Goal: Task Accomplishment & Management: Use online tool/utility

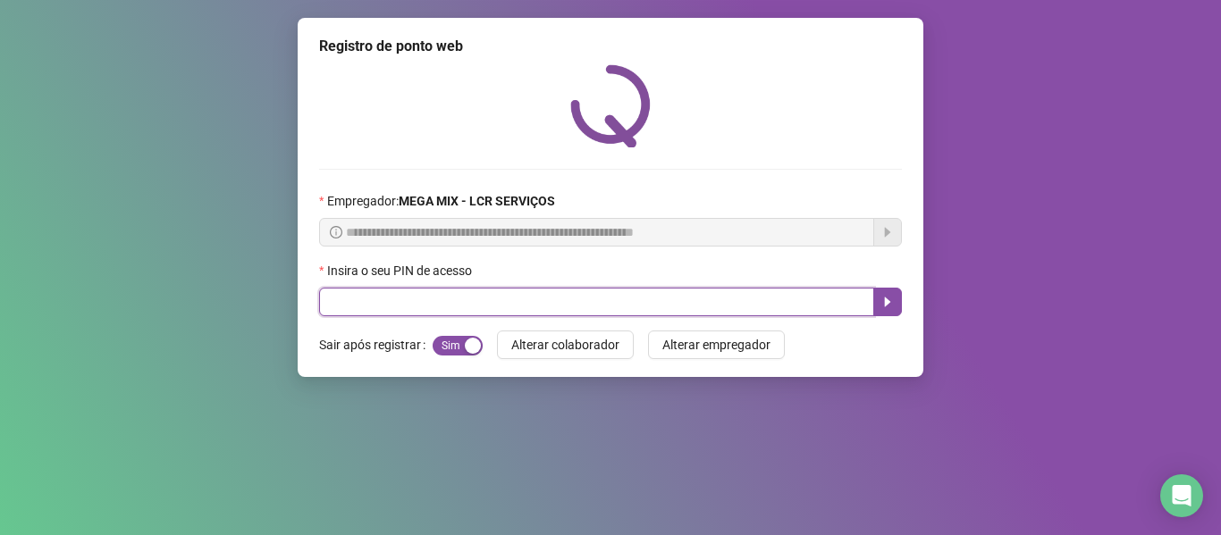
click at [478, 304] on input "text" at bounding box center [596, 302] width 555 height 29
type input "*****"
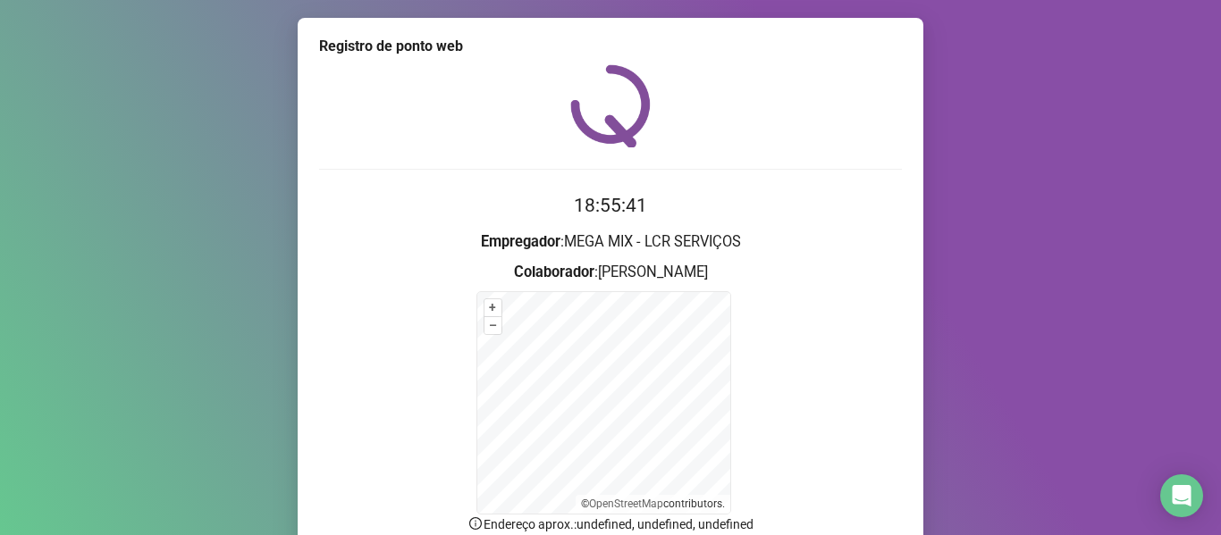
scroll to position [157, 0]
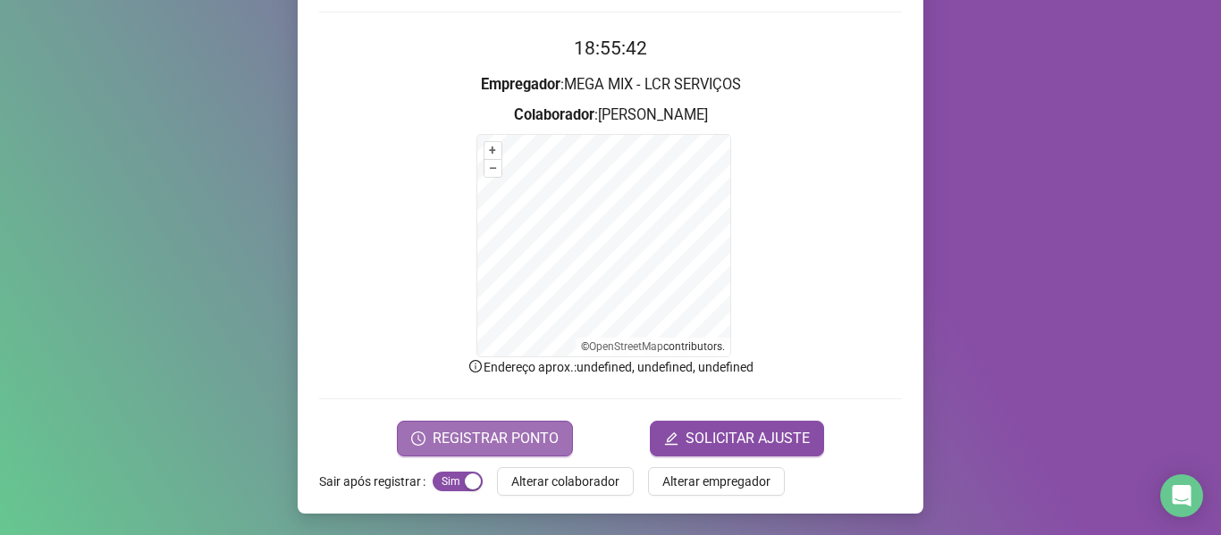
click at [552, 432] on button "REGISTRAR PONTO" at bounding box center [485, 439] width 176 height 36
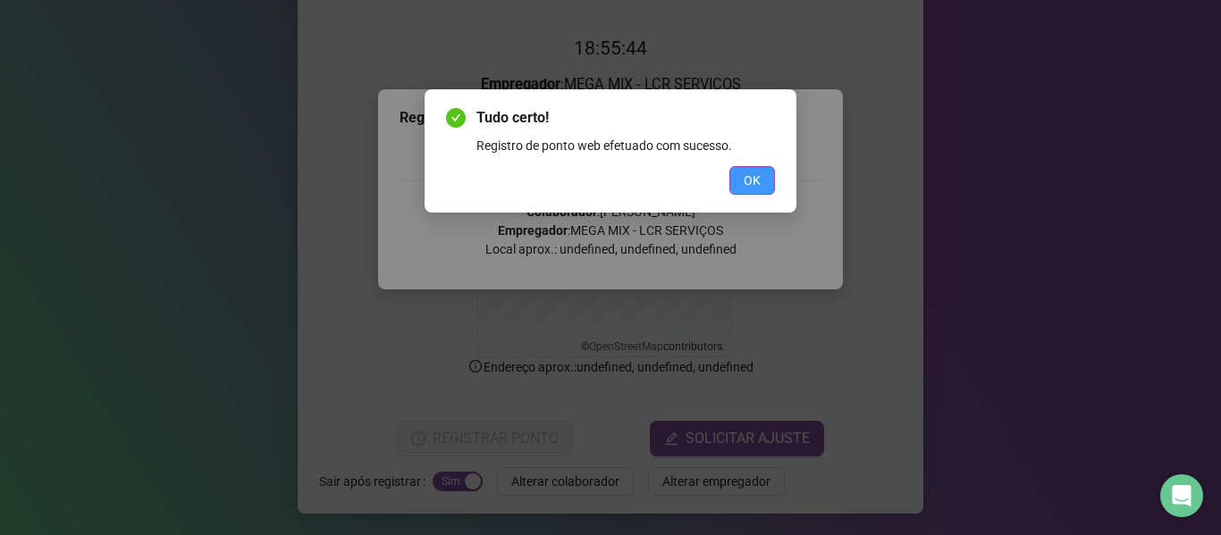
click at [771, 185] on button "OK" at bounding box center [752, 180] width 46 height 29
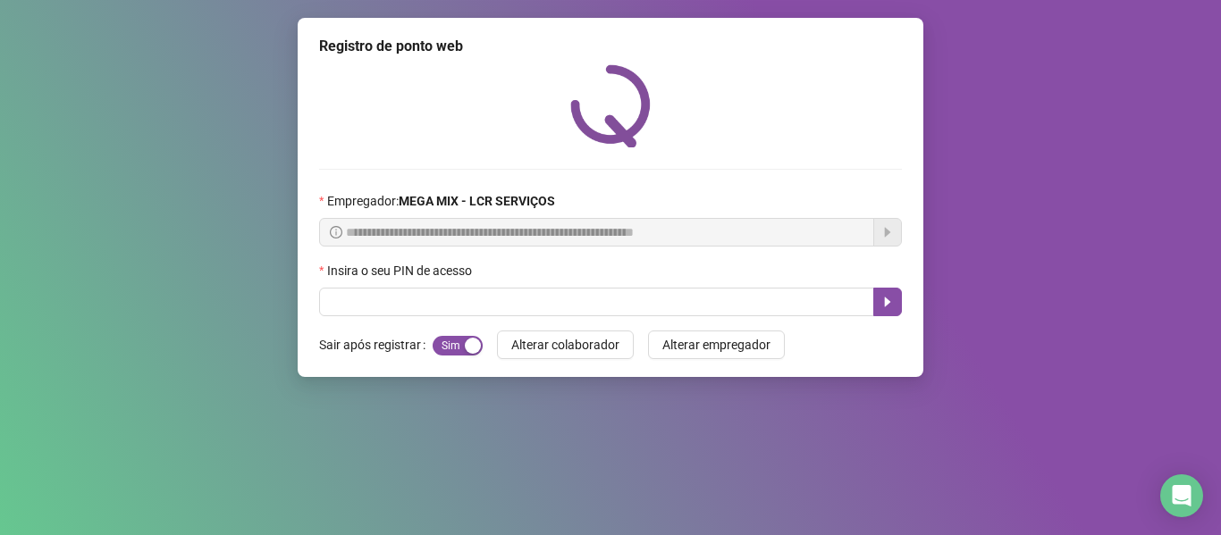
scroll to position [0, 0]
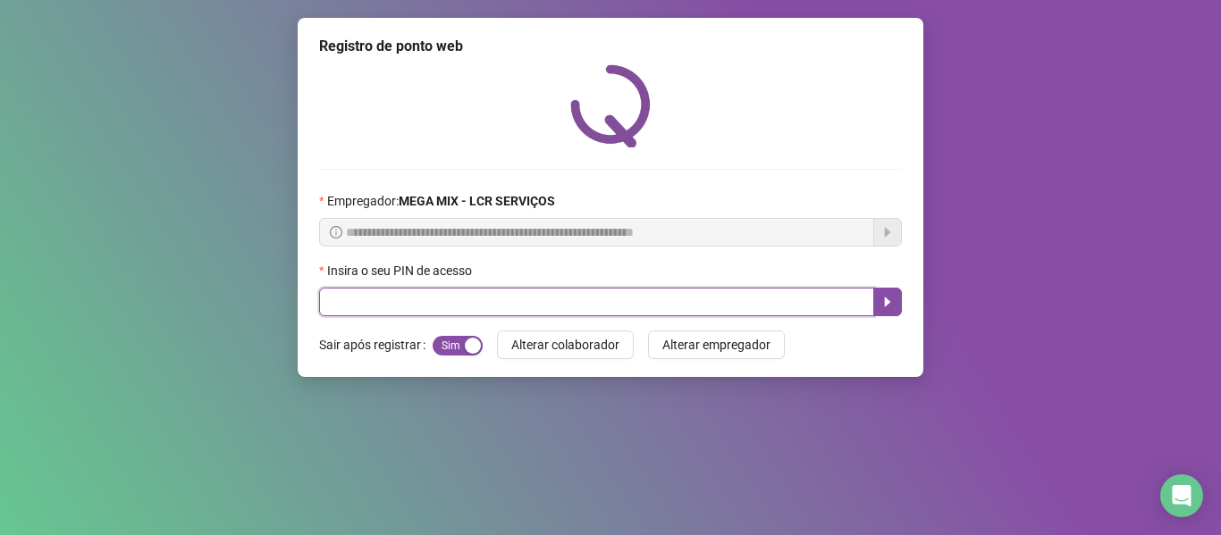
drag, startPoint x: 831, startPoint y: 302, endPoint x: 855, endPoint y: 312, distance: 26.1
click at [835, 305] on input "text" at bounding box center [596, 302] width 555 height 29
type input "*****"
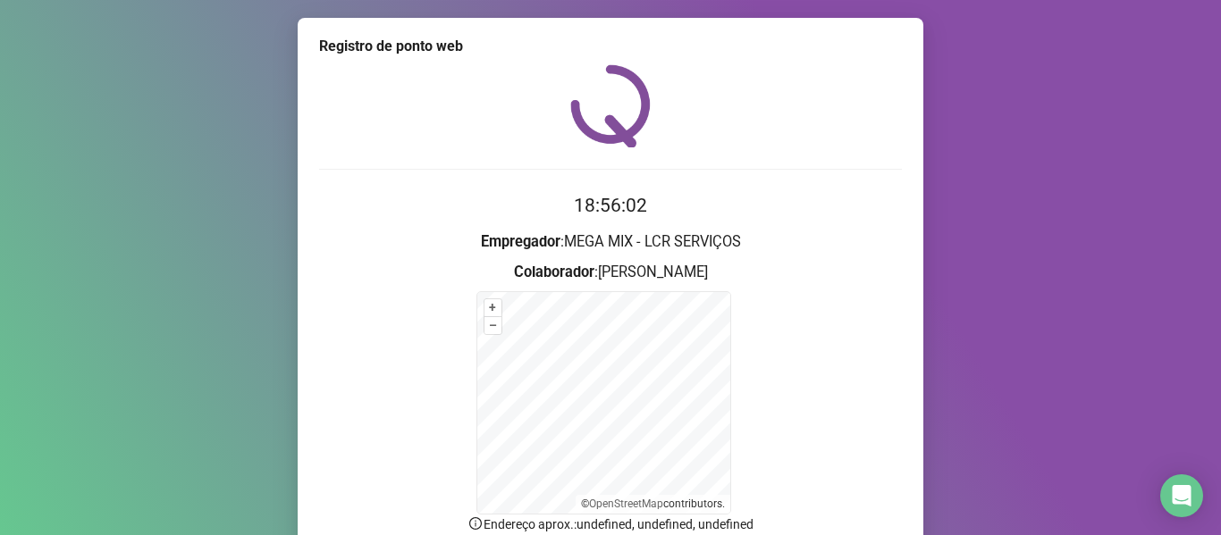
scroll to position [157, 0]
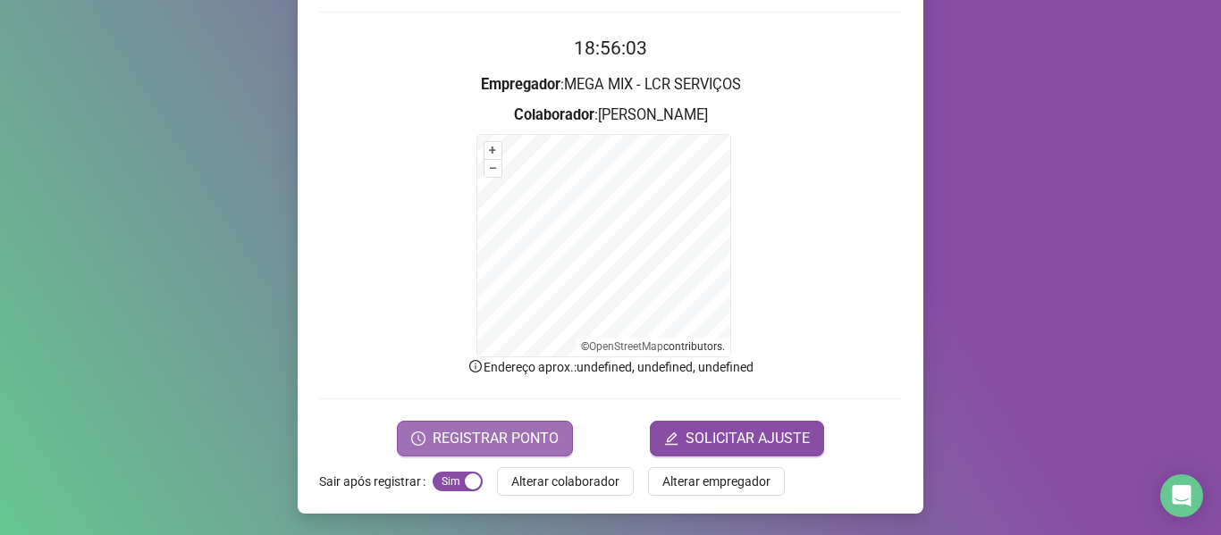
click at [540, 439] on span "REGISTRAR PONTO" at bounding box center [496, 438] width 126 height 21
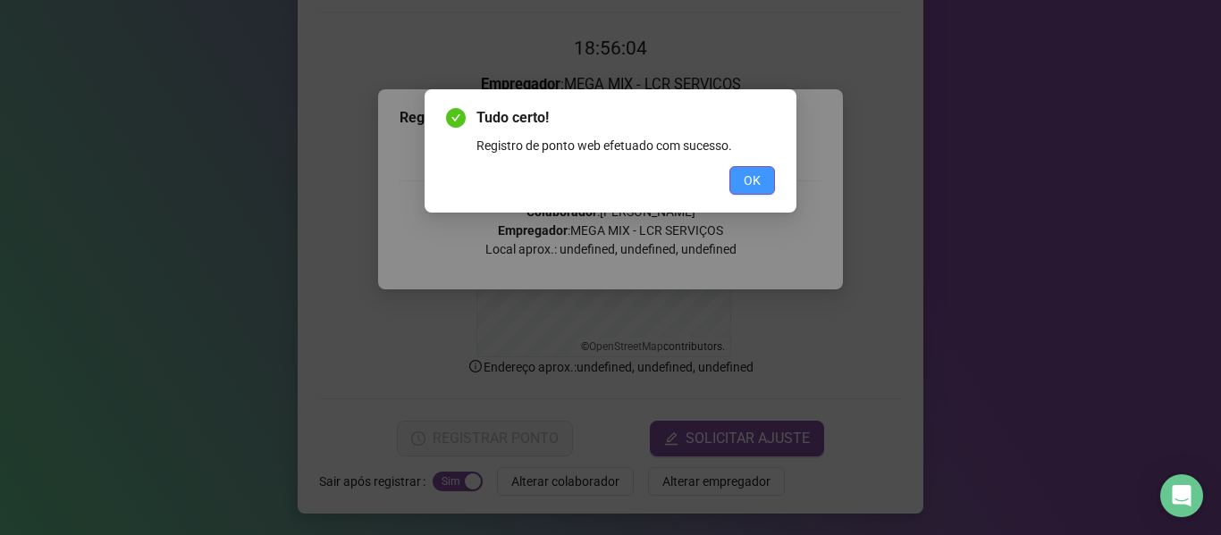
click at [762, 173] on button "OK" at bounding box center [752, 180] width 46 height 29
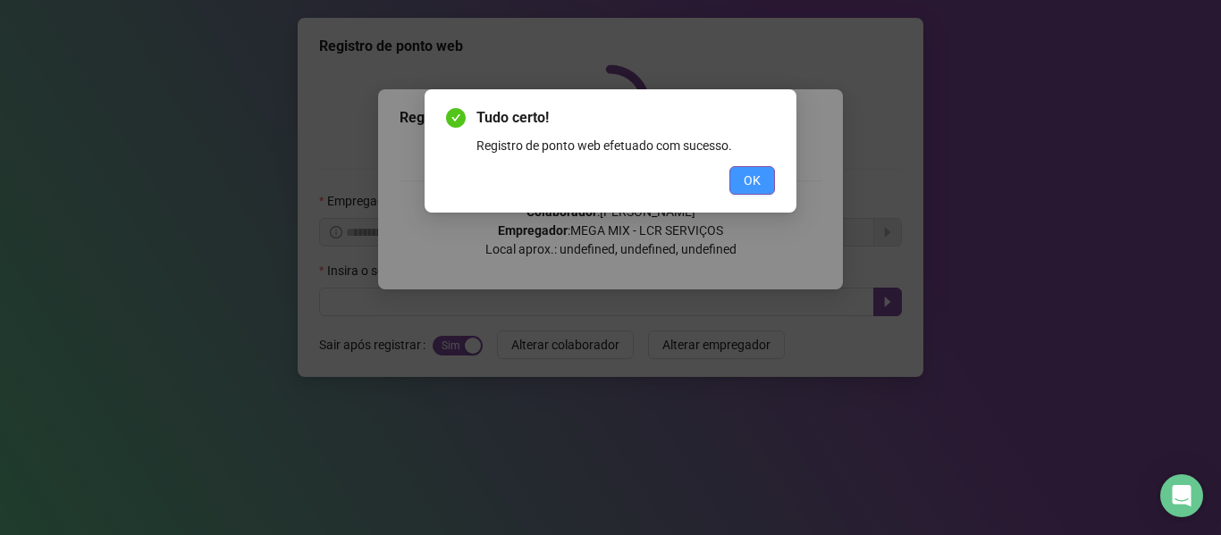
scroll to position [0, 0]
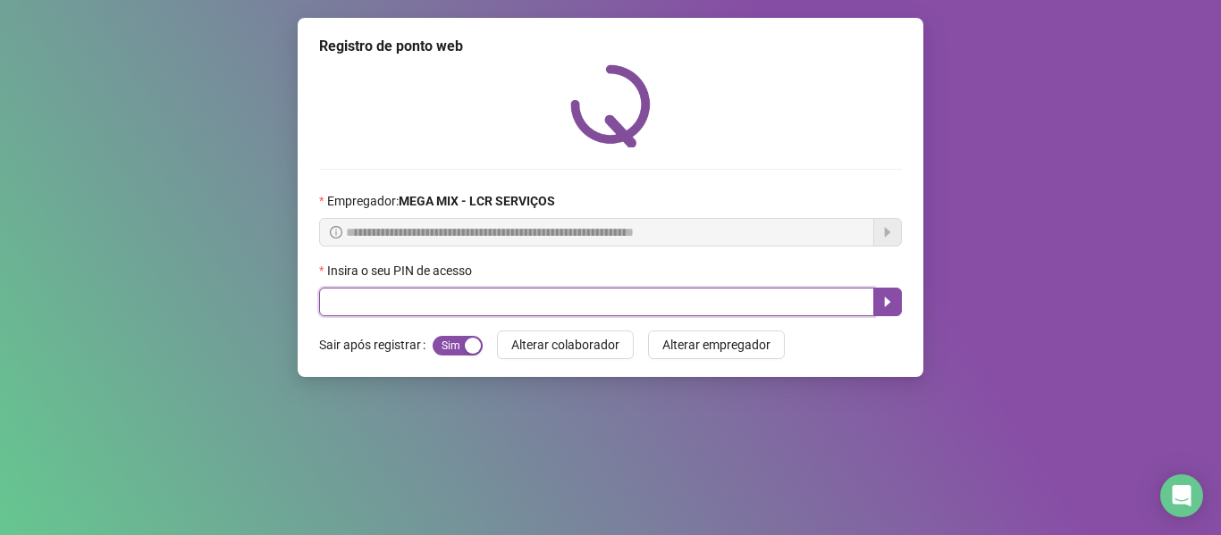
click at [439, 307] on input "text" at bounding box center [596, 302] width 555 height 29
type input "*****"
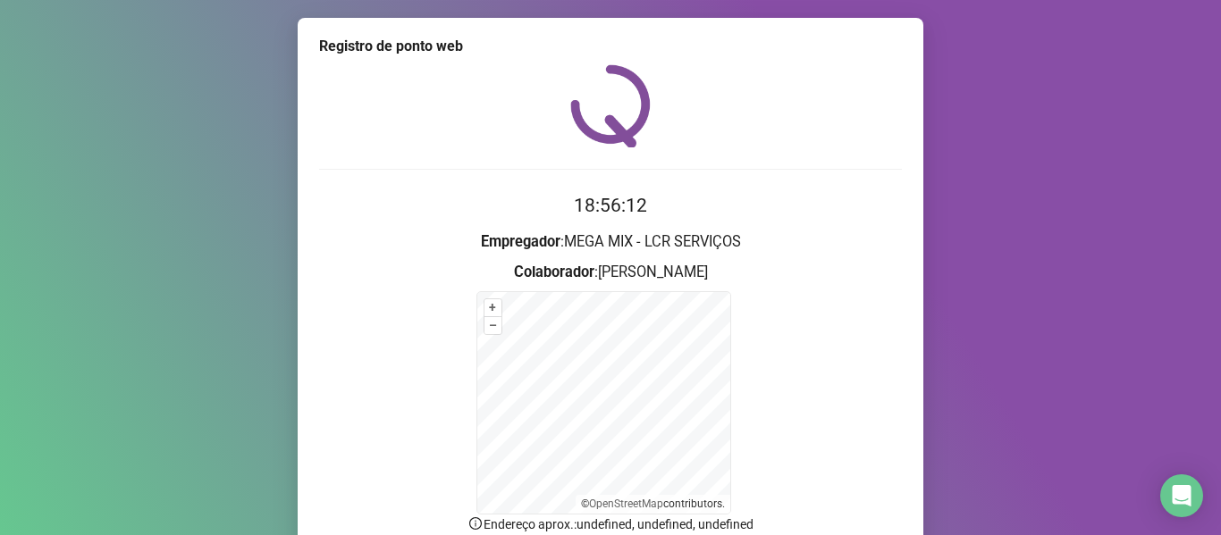
scroll to position [157, 0]
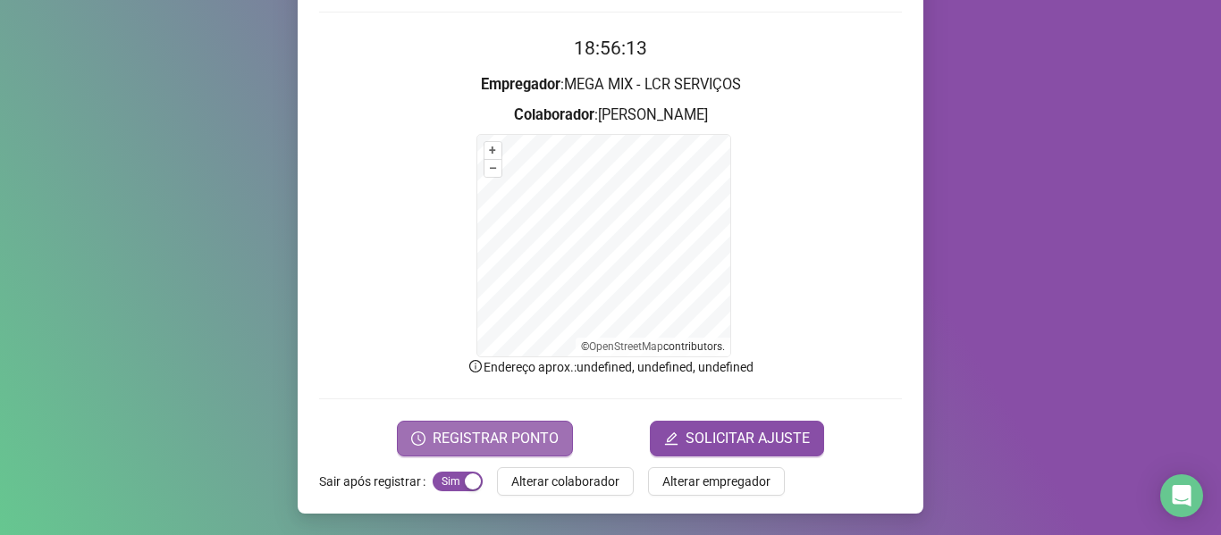
click at [539, 427] on button "REGISTRAR PONTO" at bounding box center [485, 439] width 176 height 36
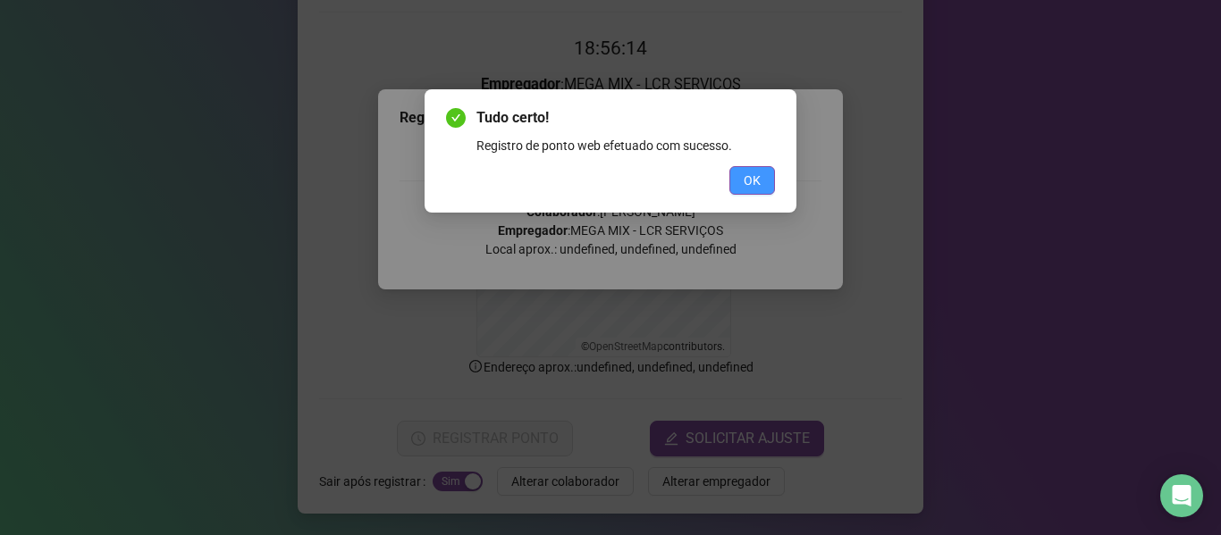
click at [739, 173] on button "OK" at bounding box center [752, 180] width 46 height 29
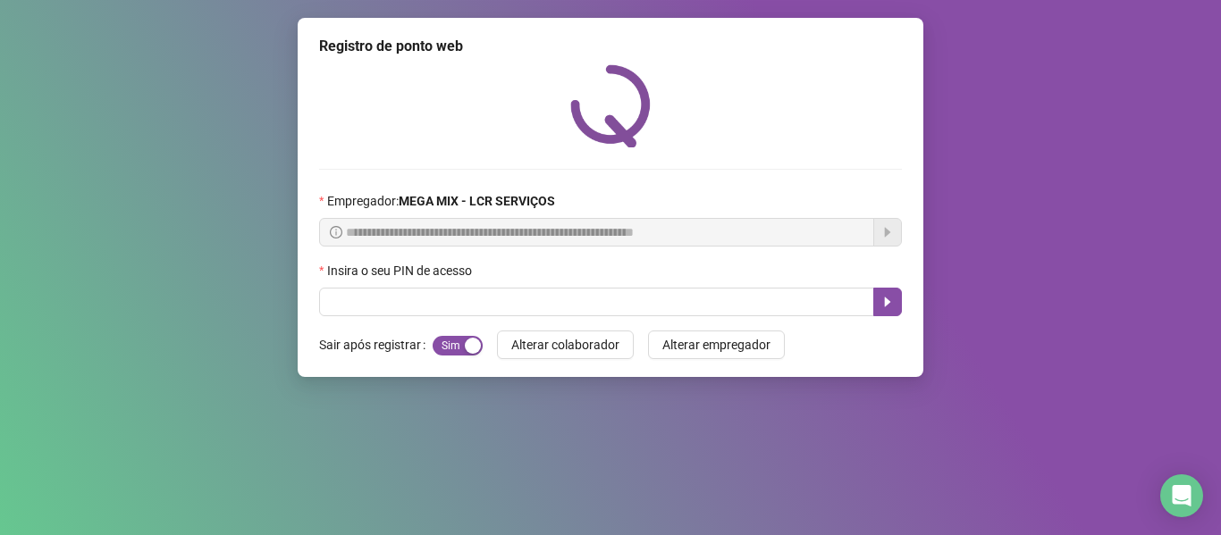
scroll to position [0, 0]
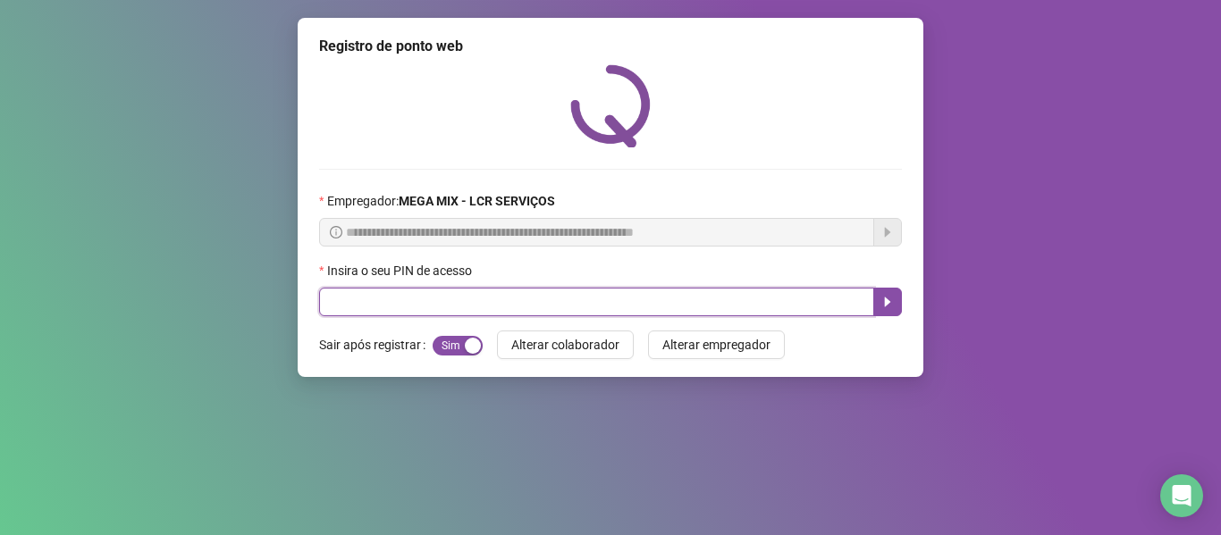
click at [447, 304] on input "text" at bounding box center [596, 302] width 555 height 29
type input "*****"
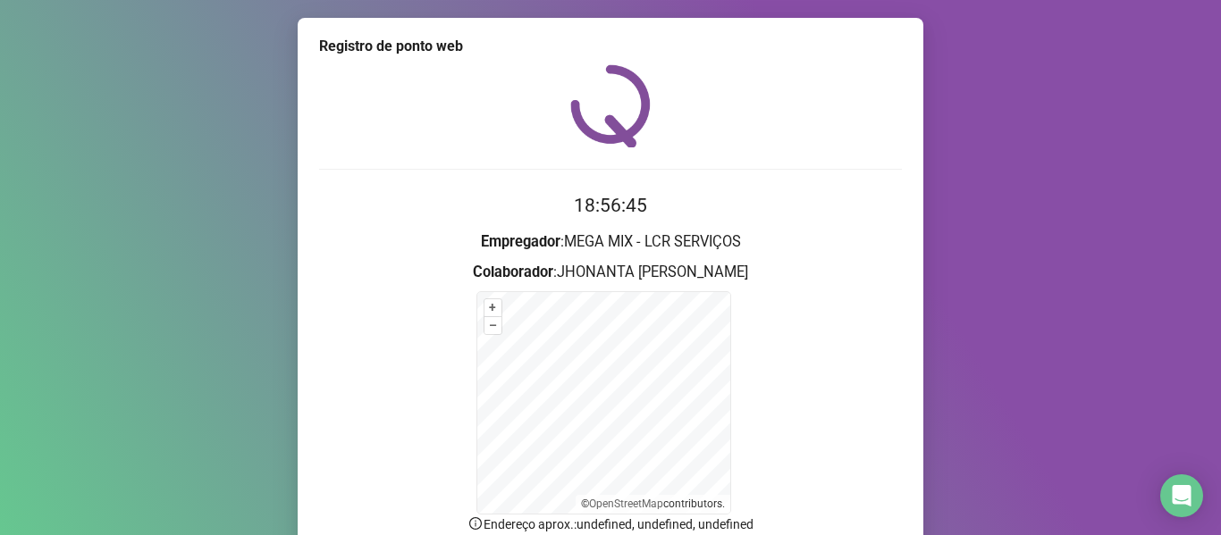
scroll to position [157, 0]
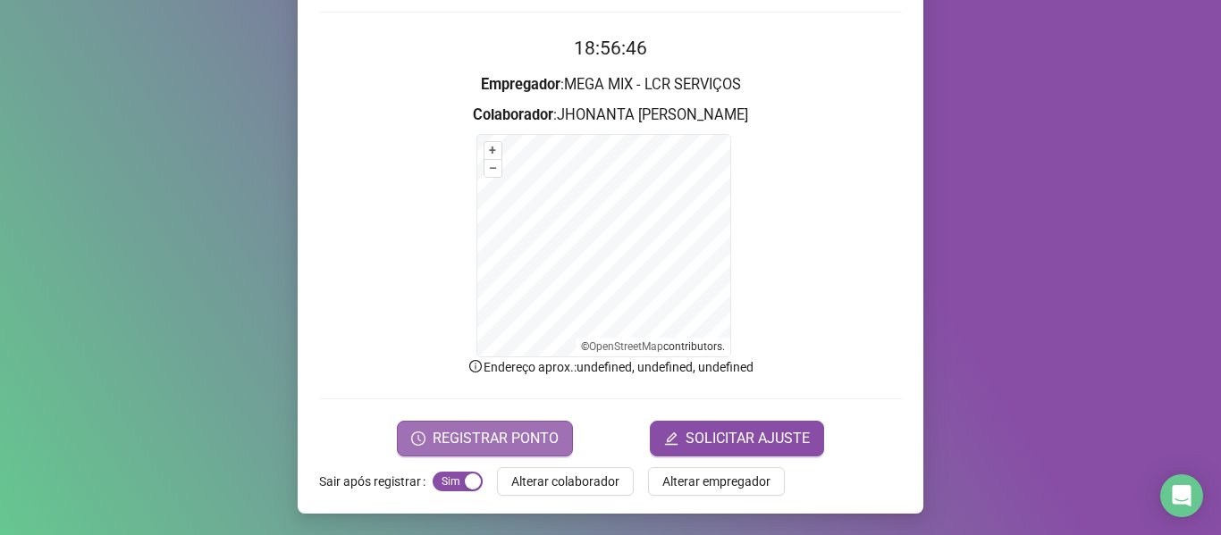
click at [461, 444] on span "REGISTRAR PONTO" at bounding box center [496, 438] width 126 height 21
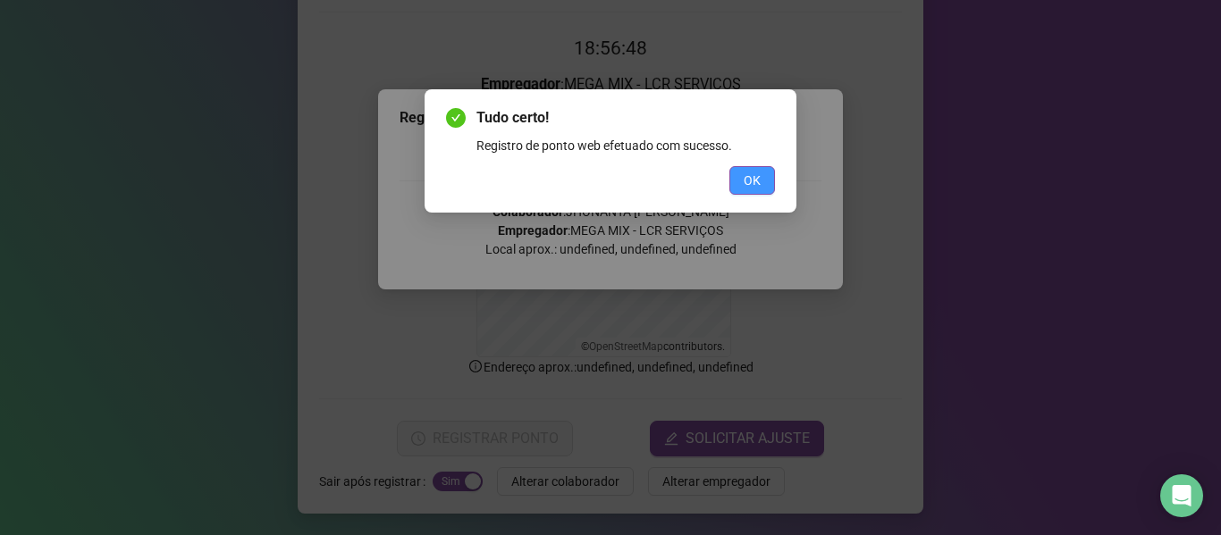
click at [761, 176] on button "OK" at bounding box center [752, 180] width 46 height 29
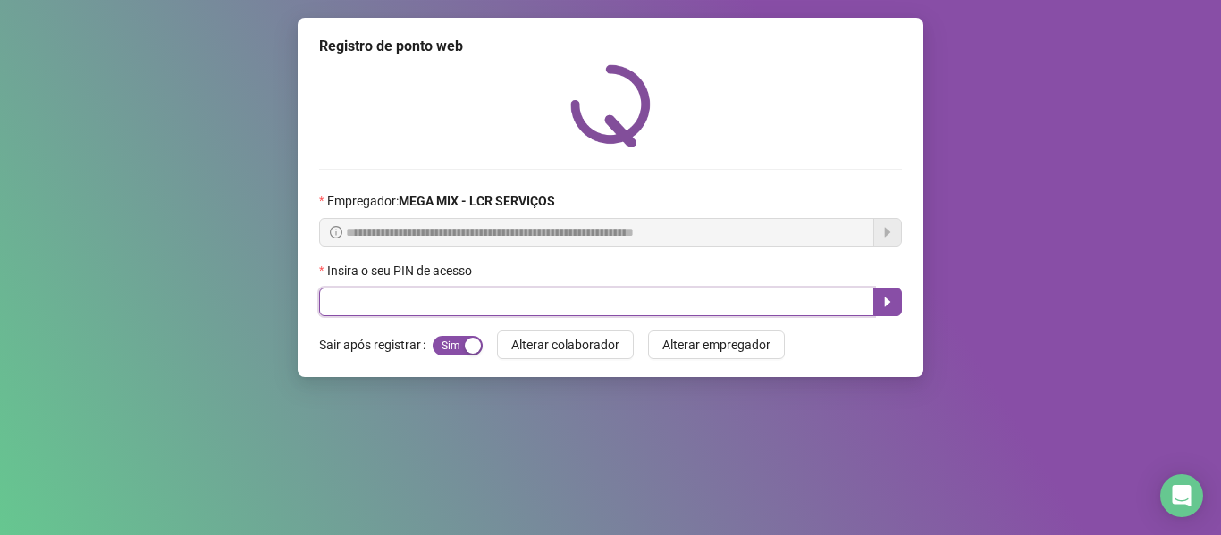
click at [718, 303] on input "text" at bounding box center [596, 302] width 555 height 29
type input "*****"
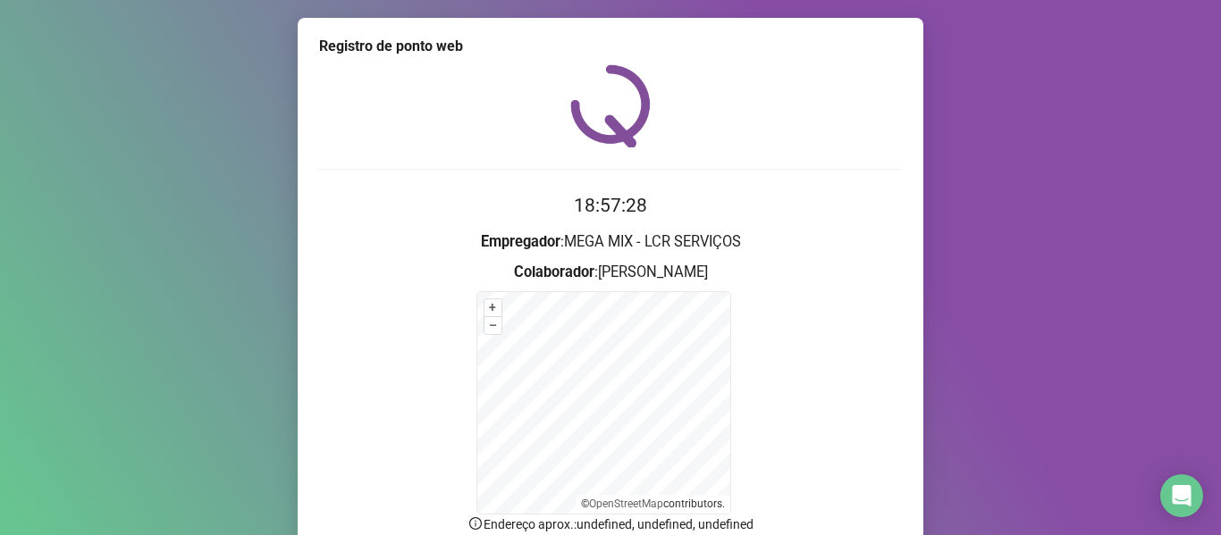
scroll to position [157, 0]
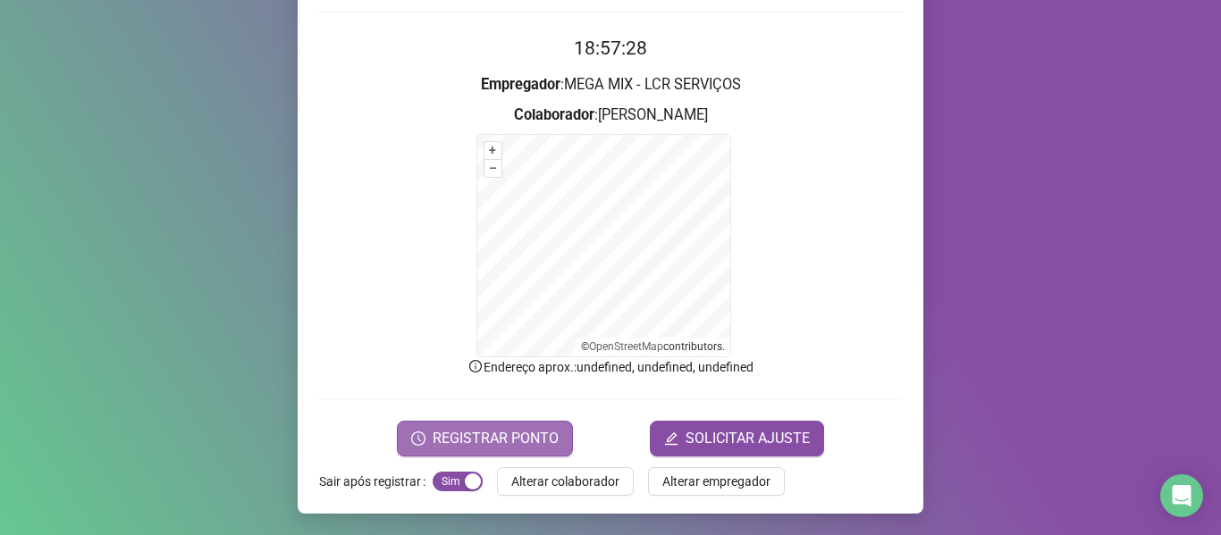
click at [546, 436] on span "REGISTRAR PONTO" at bounding box center [496, 438] width 126 height 21
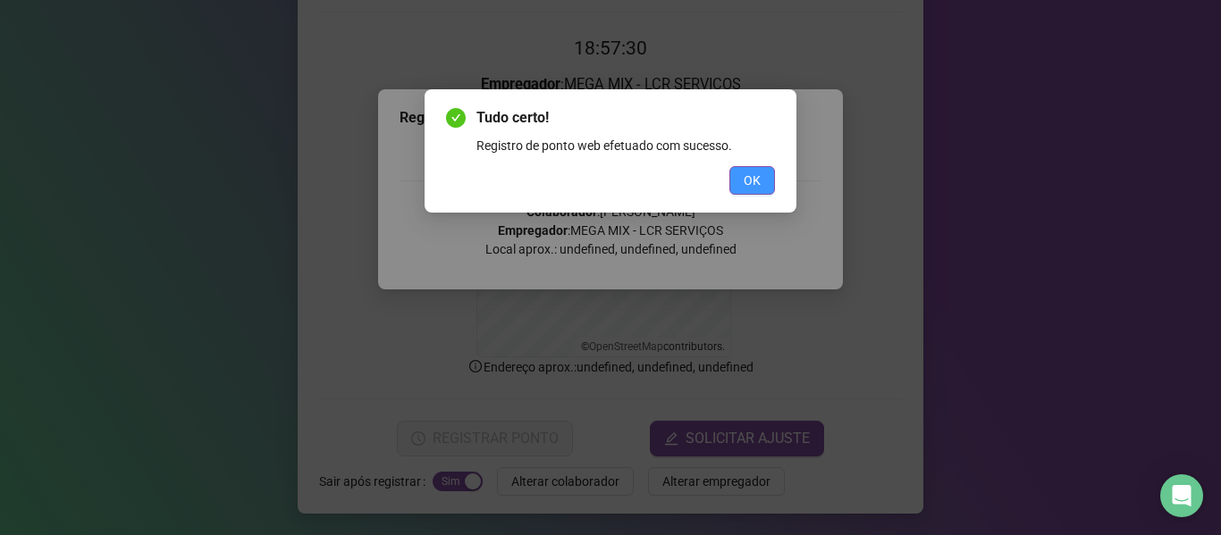
drag, startPoint x: 746, startPoint y: 158, endPoint x: 744, endPoint y: 172, distance: 13.7
click at [744, 170] on div "Tudo certo! Registro de ponto web efetuado com sucesso. OK" at bounding box center [610, 151] width 329 height 88
click at [744, 172] on span "OK" at bounding box center [752, 181] width 17 height 20
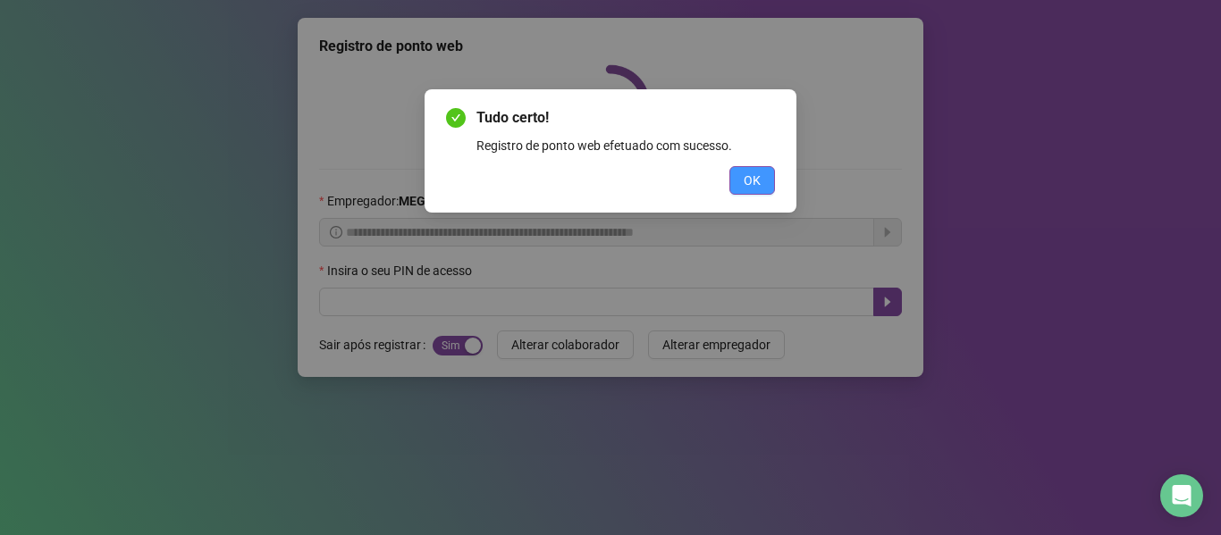
scroll to position [0, 0]
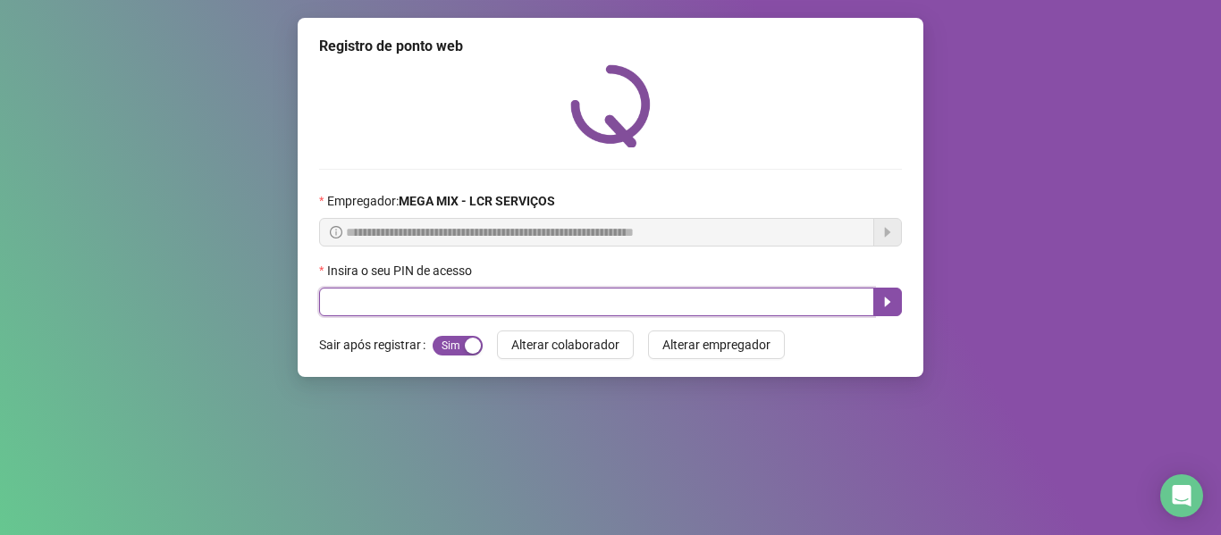
click at [344, 301] on input "text" at bounding box center [596, 302] width 555 height 29
type input "*****"
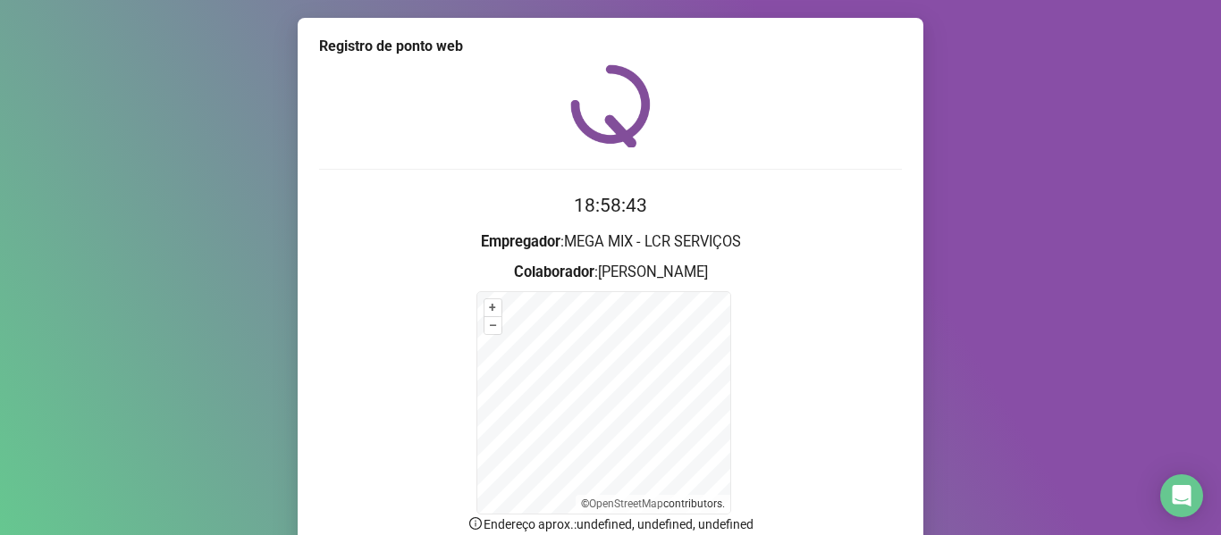
scroll to position [157, 0]
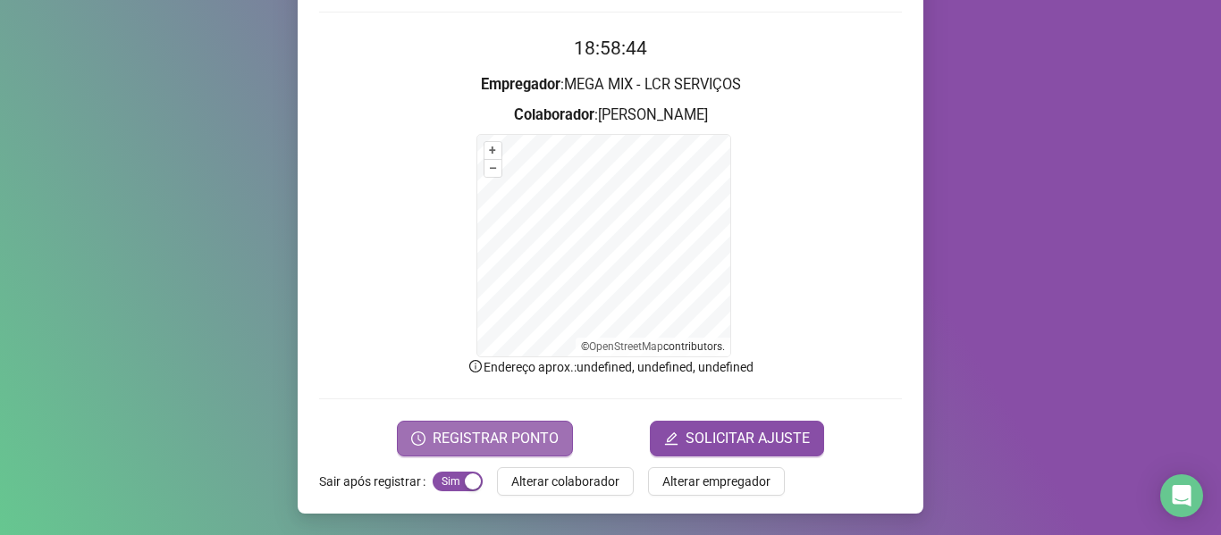
click at [529, 434] on span "REGISTRAR PONTO" at bounding box center [496, 438] width 126 height 21
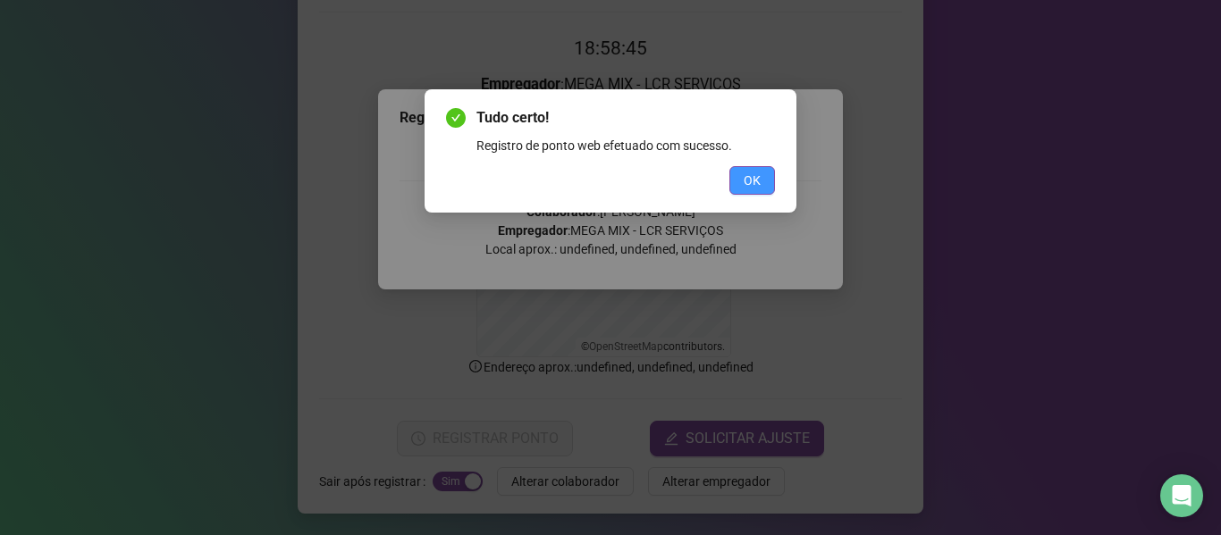
click at [752, 181] on span "OK" at bounding box center [752, 181] width 17 height 20
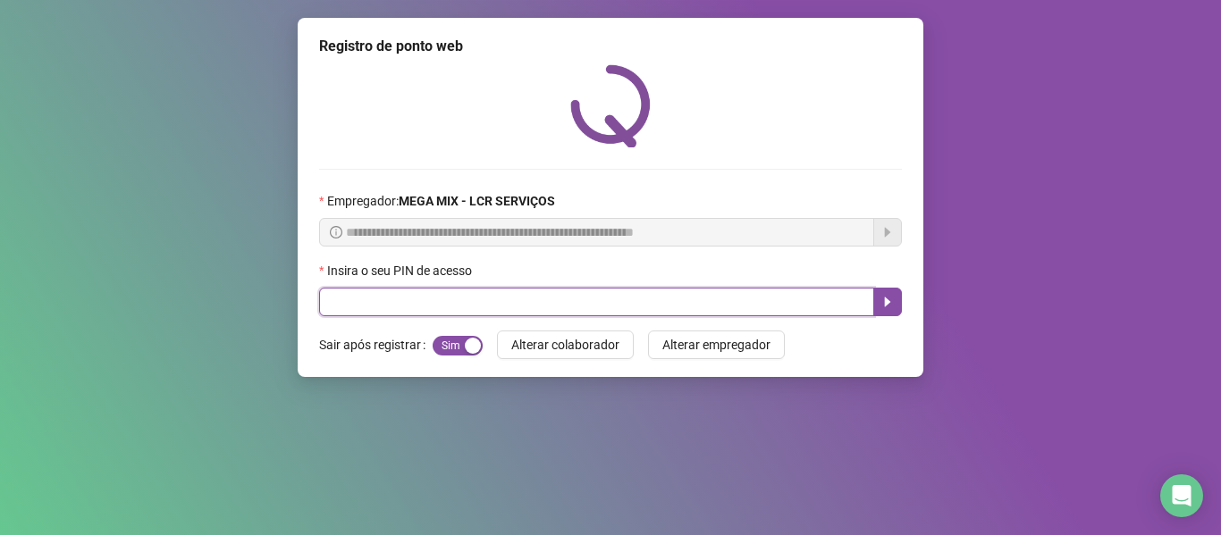
click at [455, 306] on input "text" at bounding box center [596, 302] width 555 height 29
type input "*****"
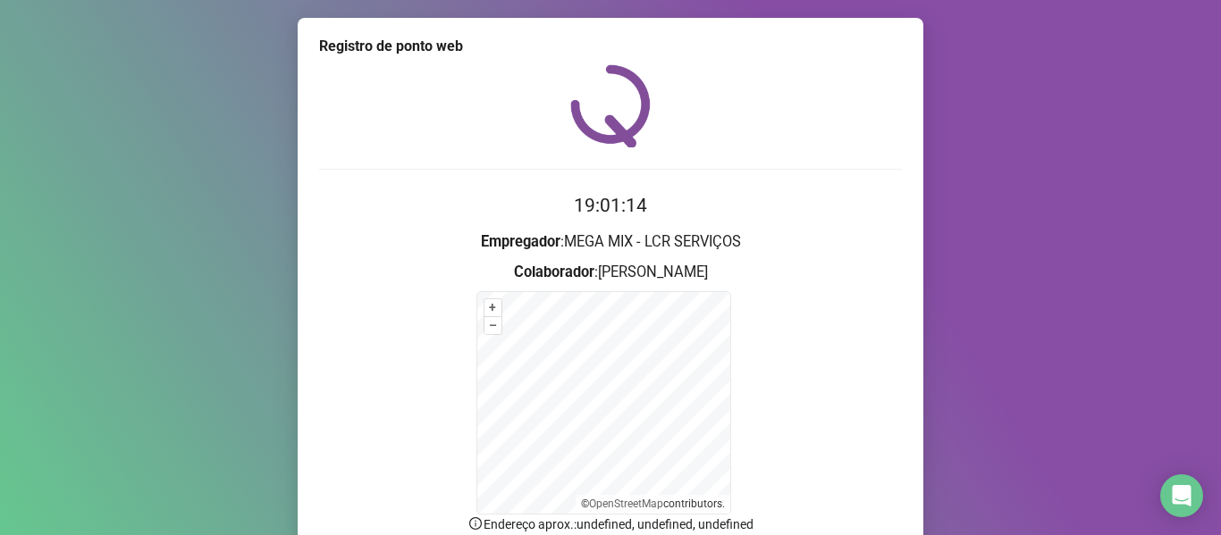
scroll to position [157, 0]
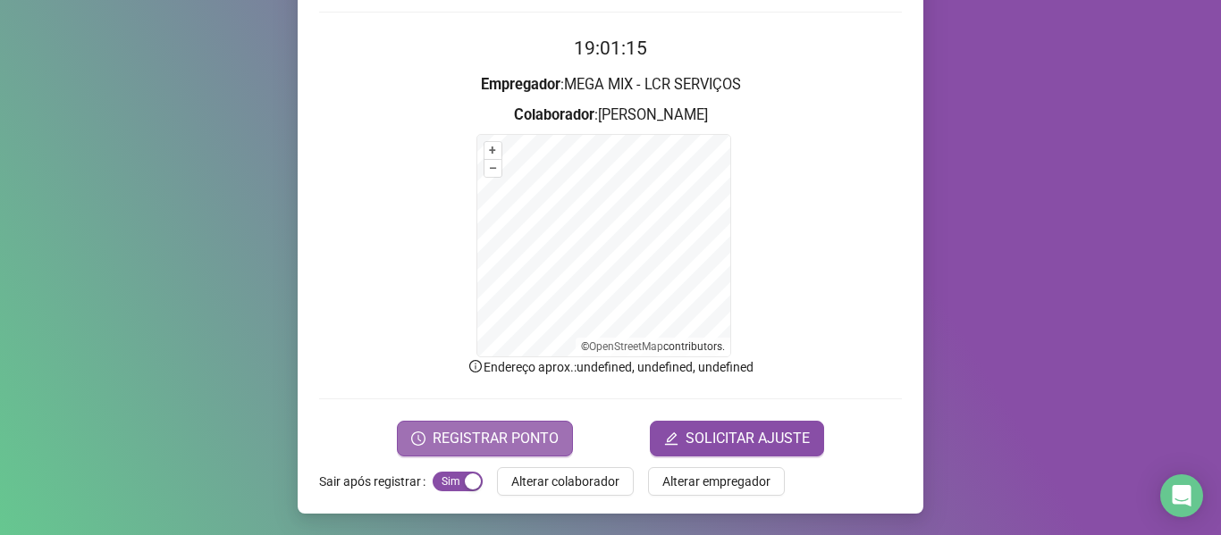
click at [508, 444] on span "REGISTRAR PONTO" at bounding box center [496, 438] width 126 height 21
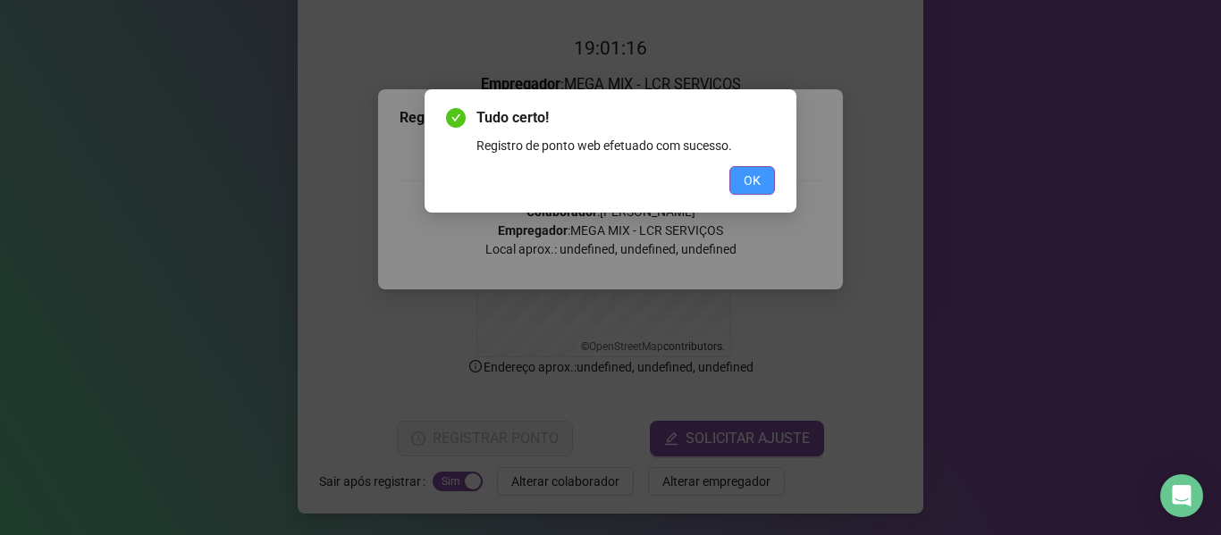
click at [745, 183] on span "OK" at bounding box center [752, 181] width 17 height 20
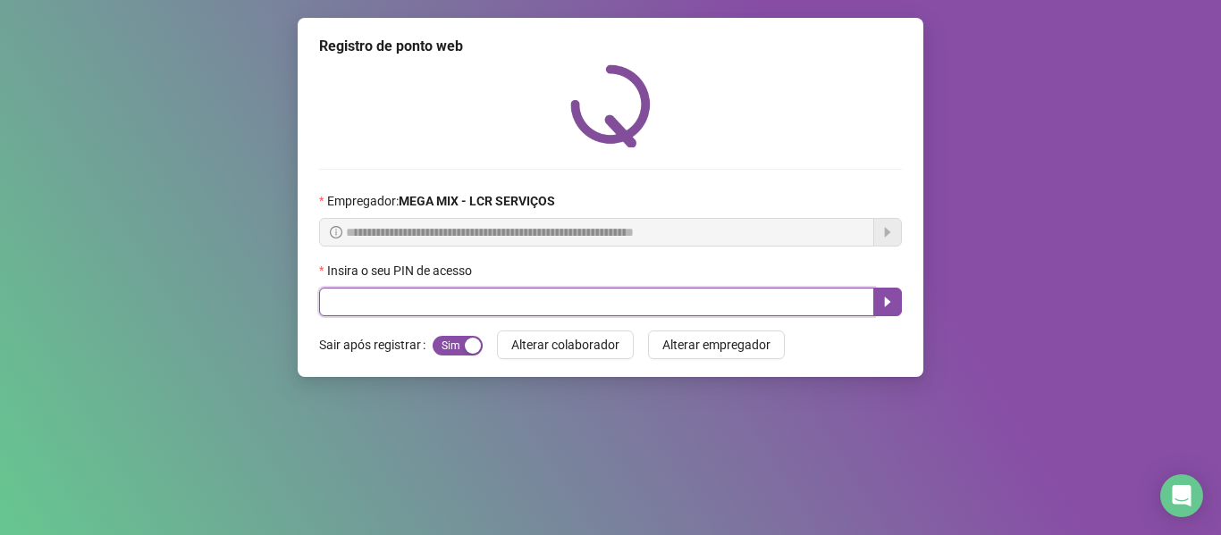
click at [575, 304] on input "text" at bounding box center [596, 302] width 555 height 29
type input "*****"
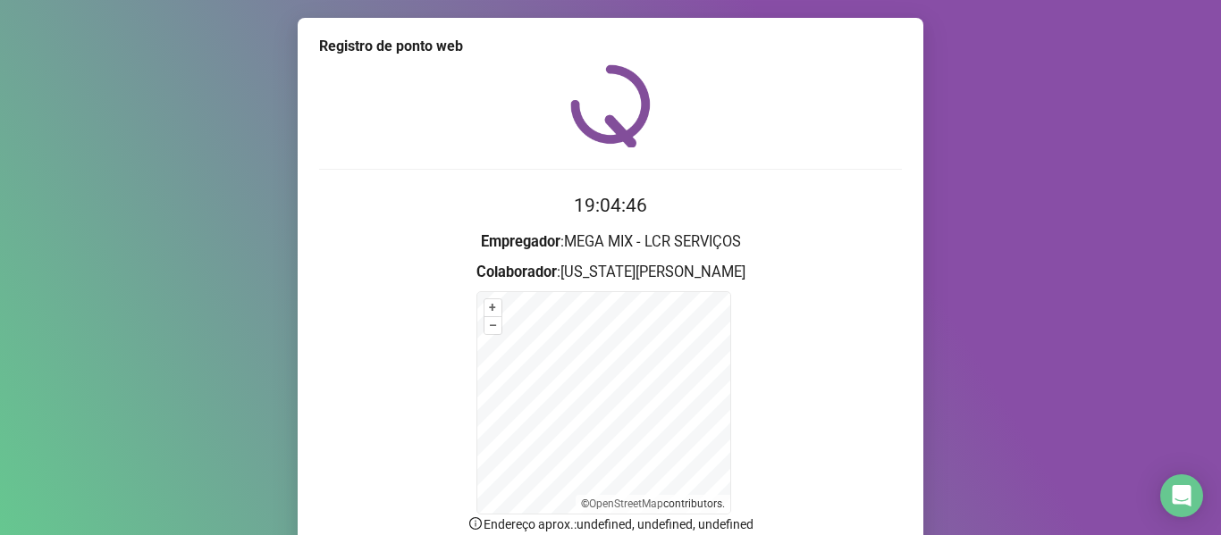
scroll to position [157, 0]
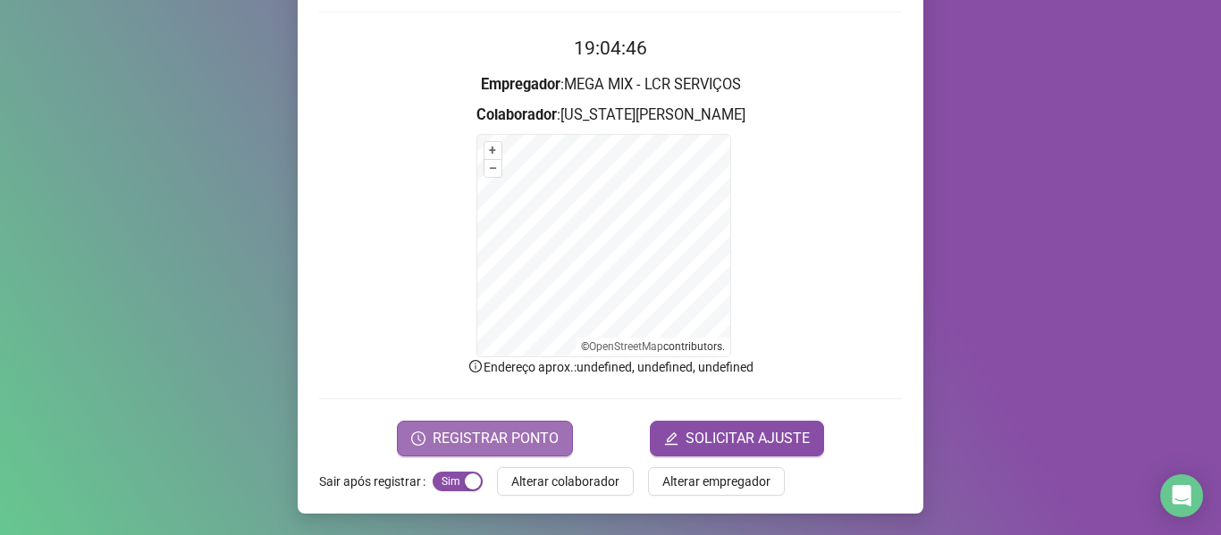
click at [452, 430] on span "REGISTRAR PONTO" at bounding box center [496, 438] width 126 height 21
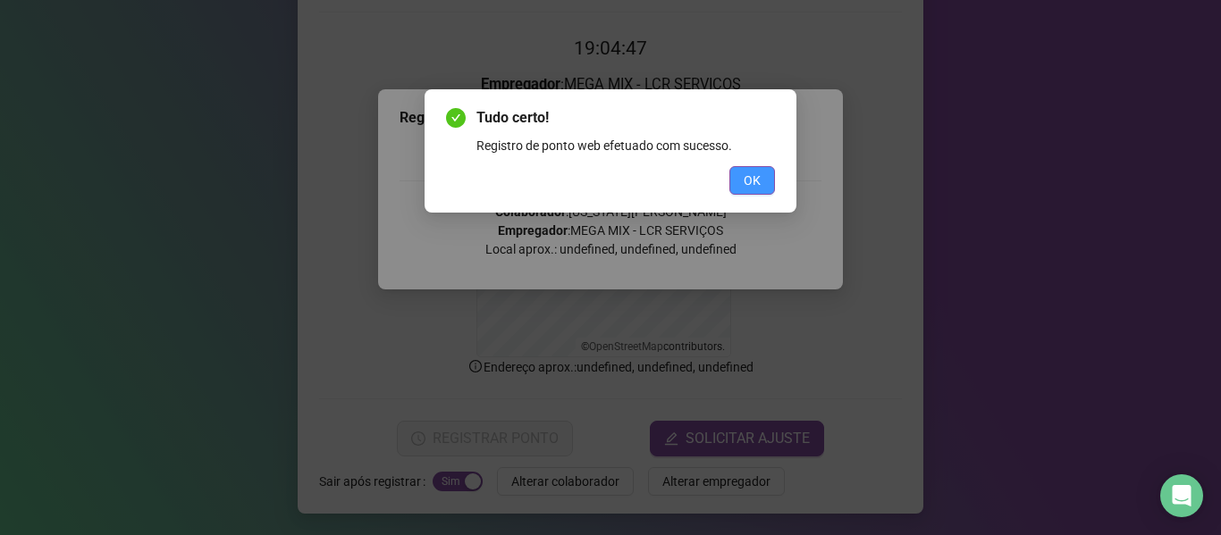
click at [737, 176] on button "OK" at bounding box center [752, 180] width 46 height 29
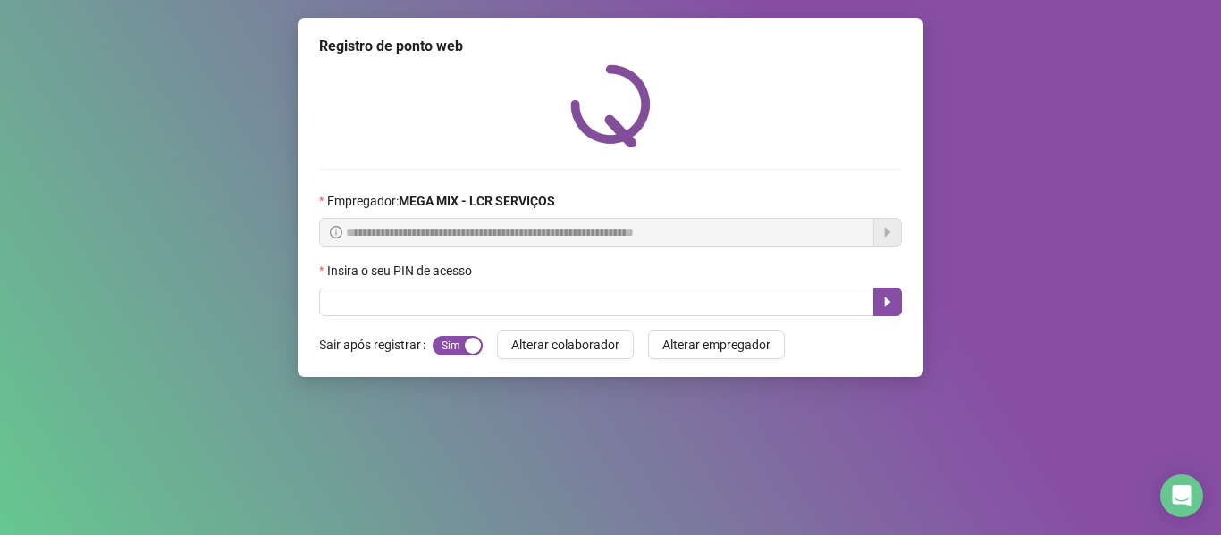
scroll to position [0, 0]
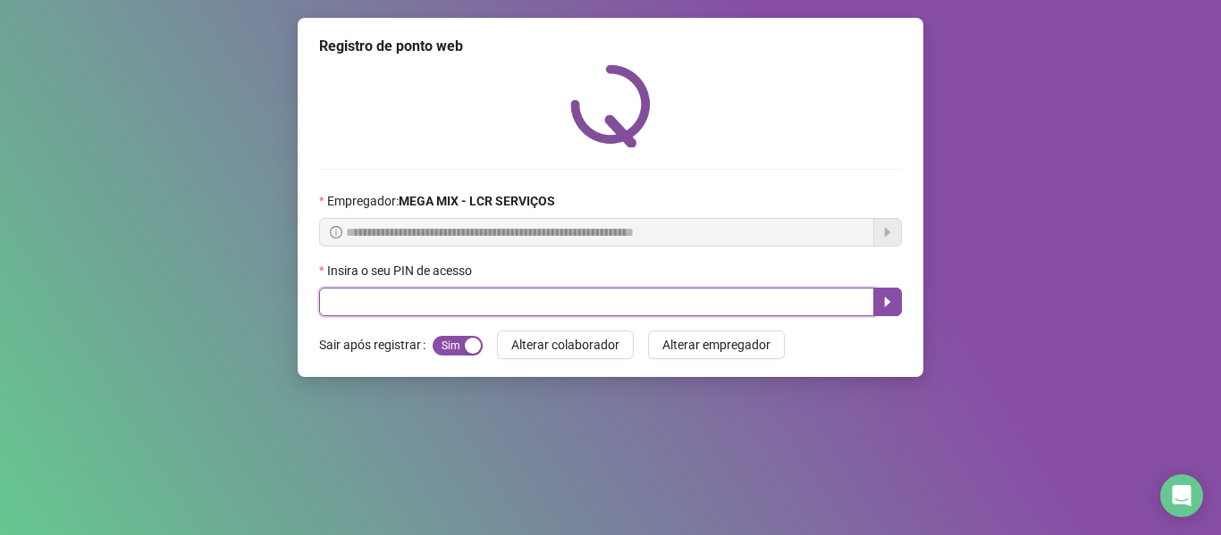
click at [718, 302] on input "text" at bounding box center [596, 302] width 555 height 29
type input "*****"
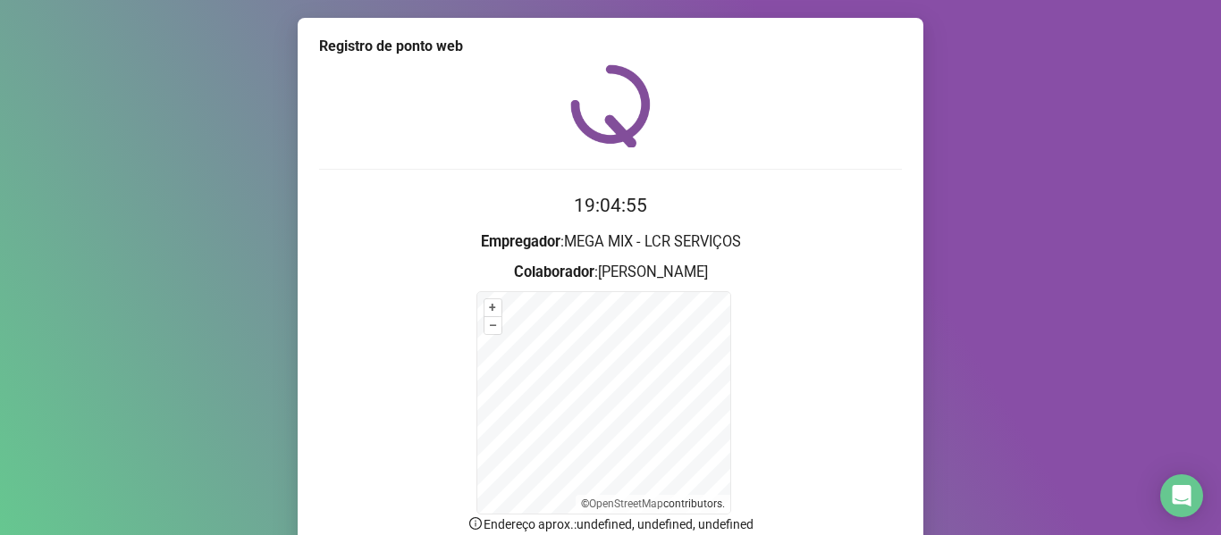
scroll to position [157, 0]
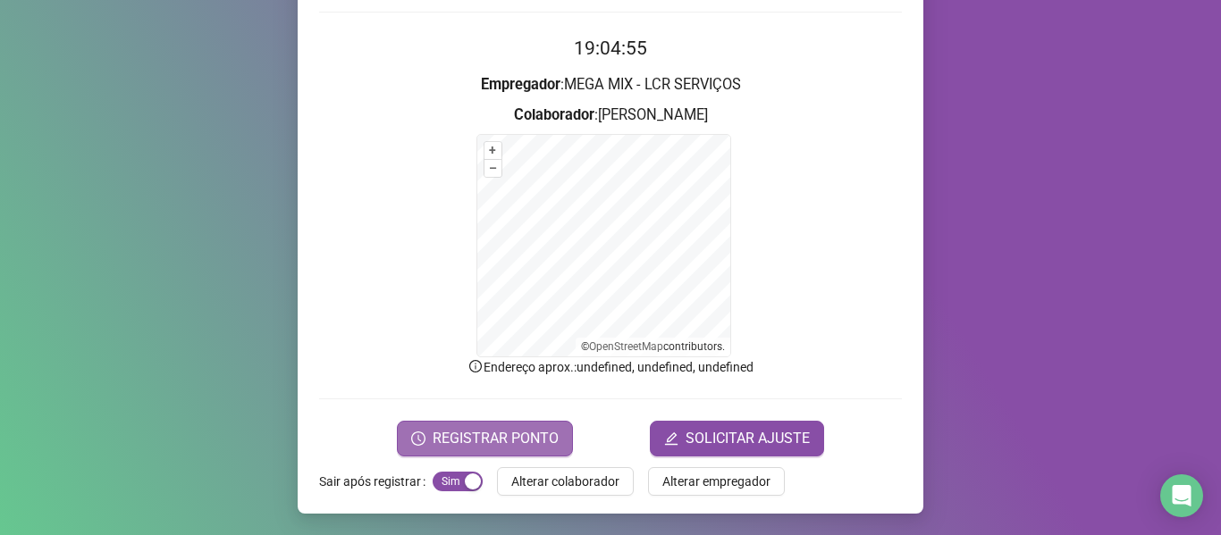
click at [469, 435] on span "REGISTRAR PONTO" at bounding box center [496, 438] width 126 height 21
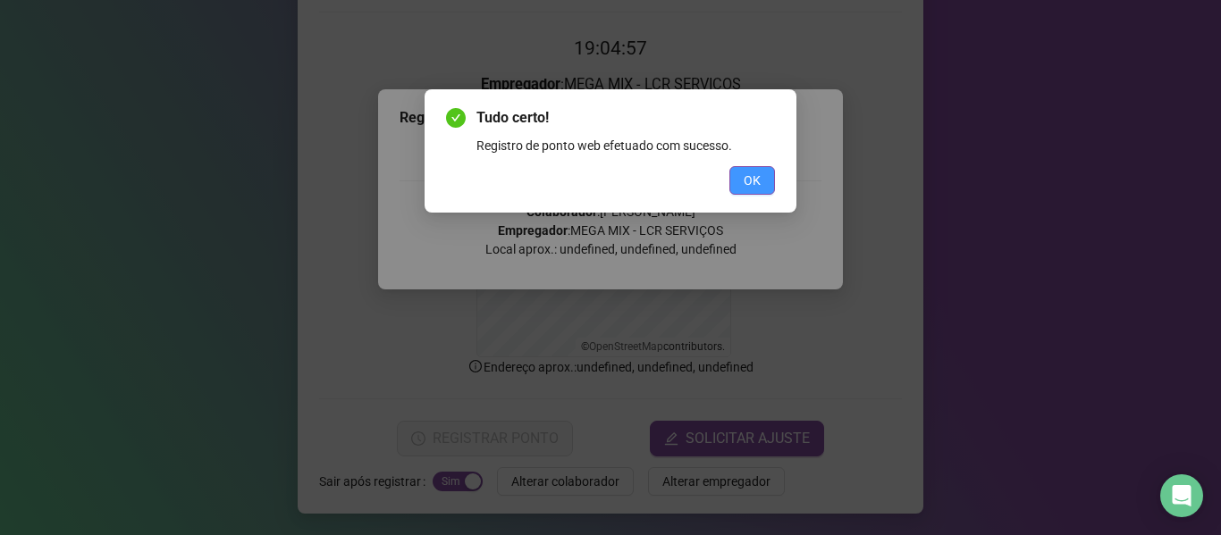
click at [754, 181] on span "OK" at bounding box center [752, 181] width 17 height 20
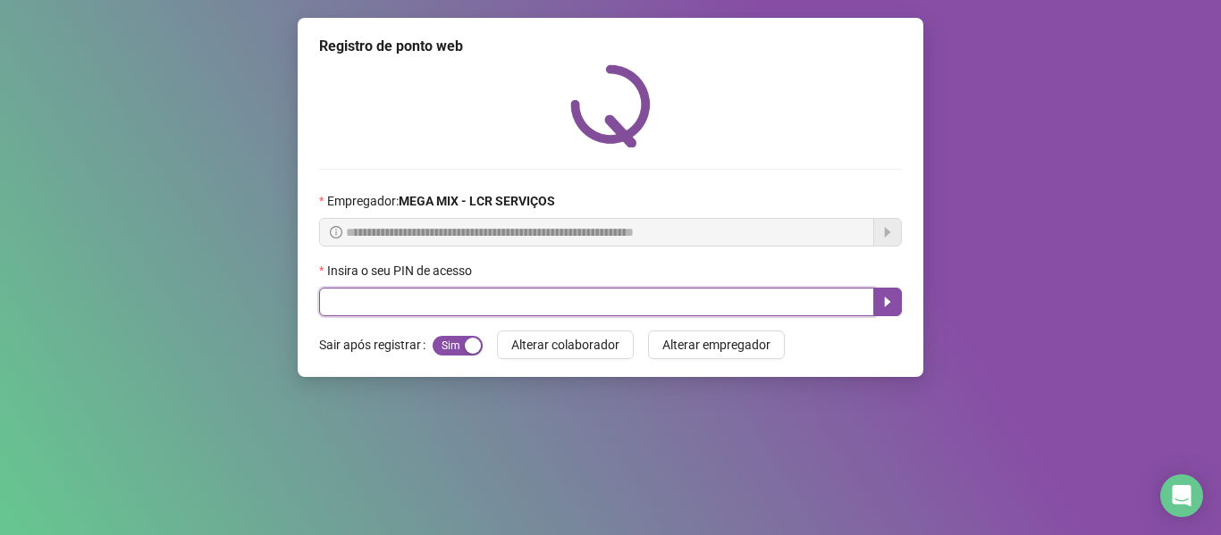
click at [703, 291] on input "text" at bounding box center [596, 302] width 555 height 29
type input "*****"
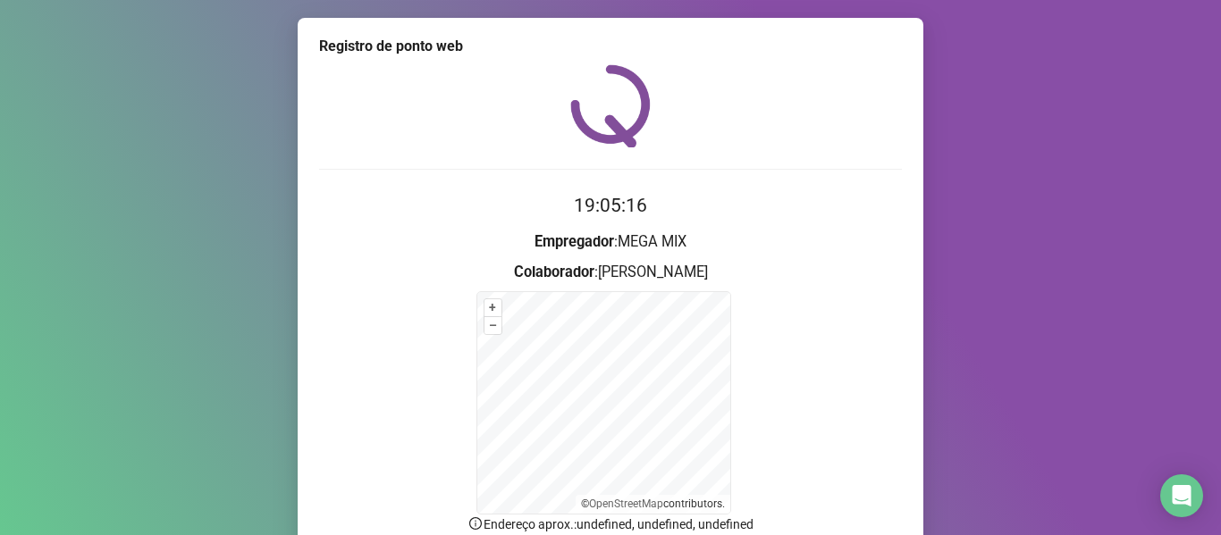
scroll to position [157, 0]
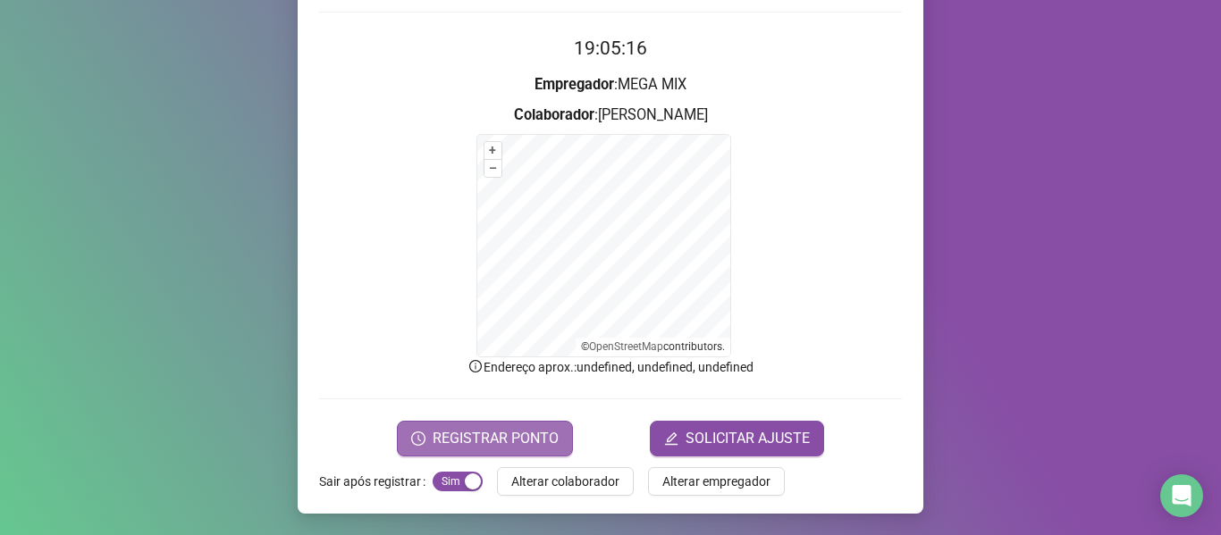
click at [491, 428] on span "REGISTRAR PONTO" at bounding box center [496, 438] width 126 height 21
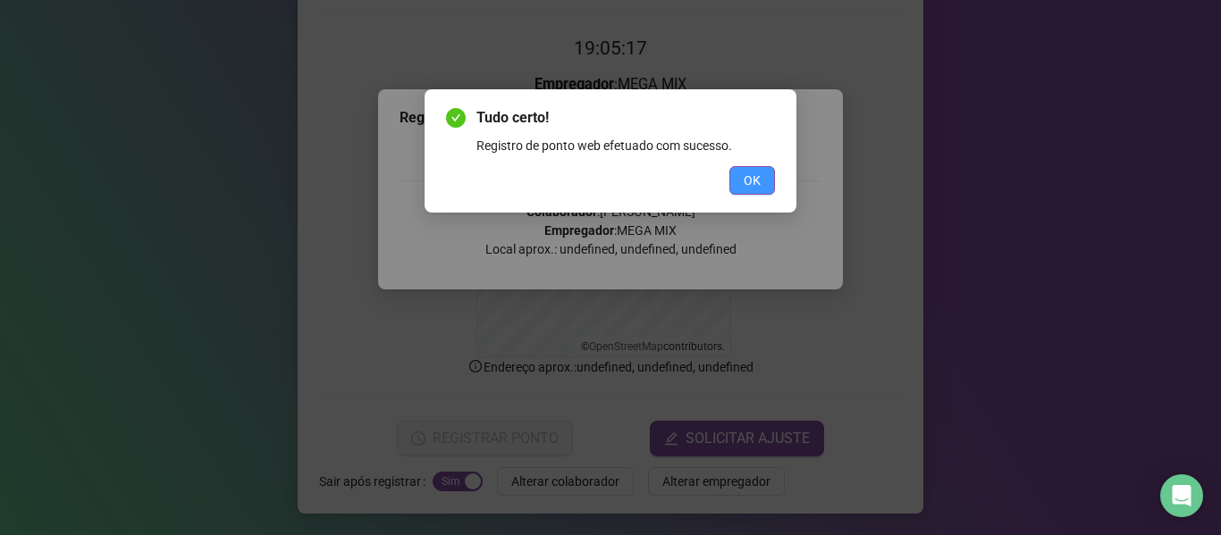
click at [755, 180] on span "OK" at bounding box center [752, 181] width 17 height 20
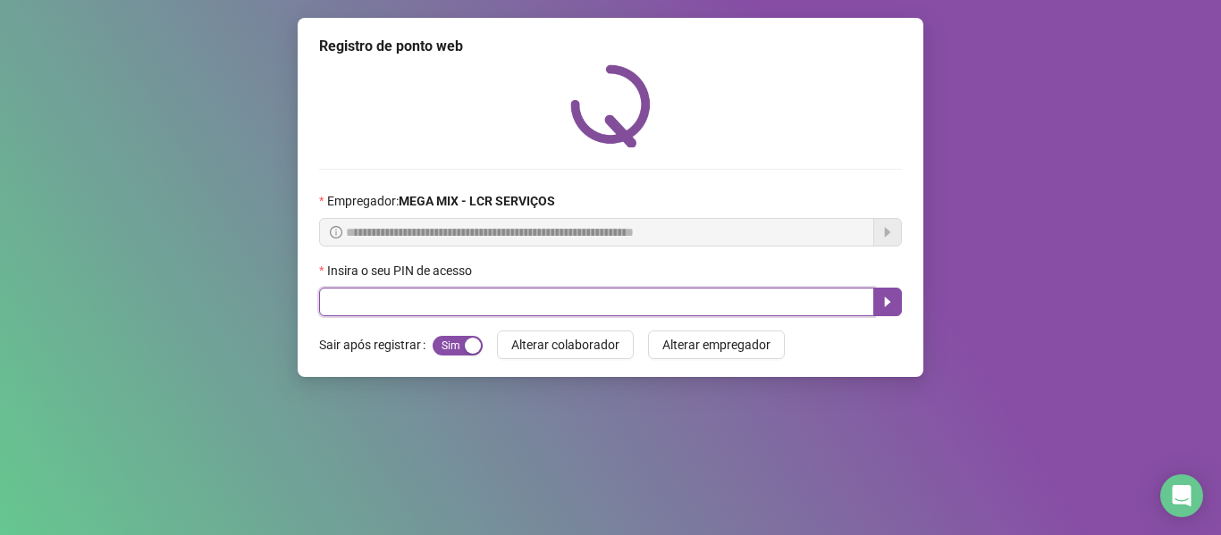
click at [801, 307] on input "text" at bounding box center [596, 302] width 555 height 29
type input "*****"
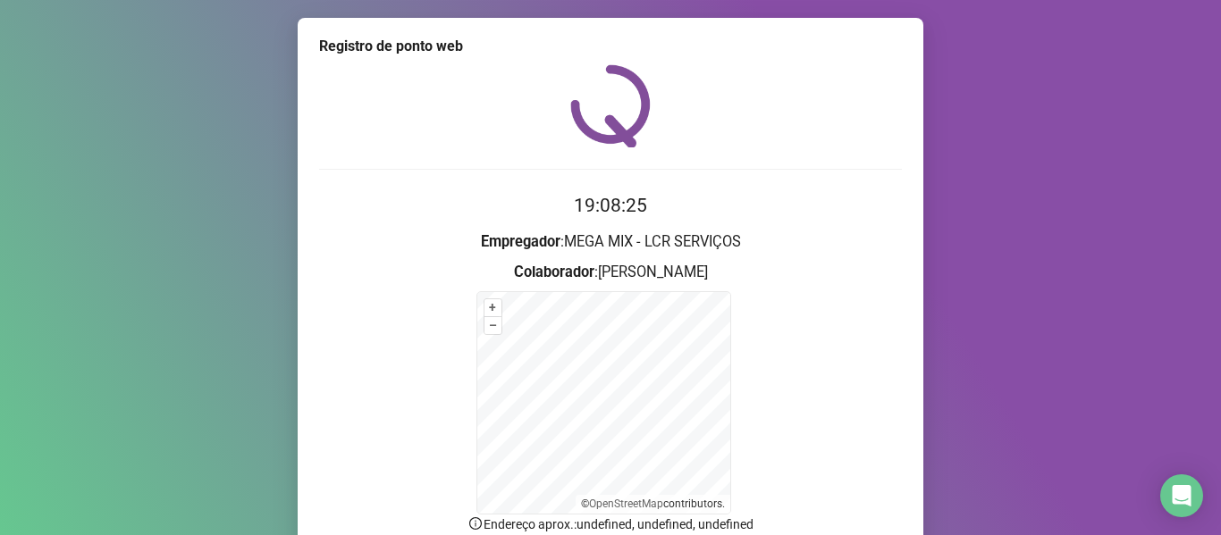
scroll to position [157, 0]
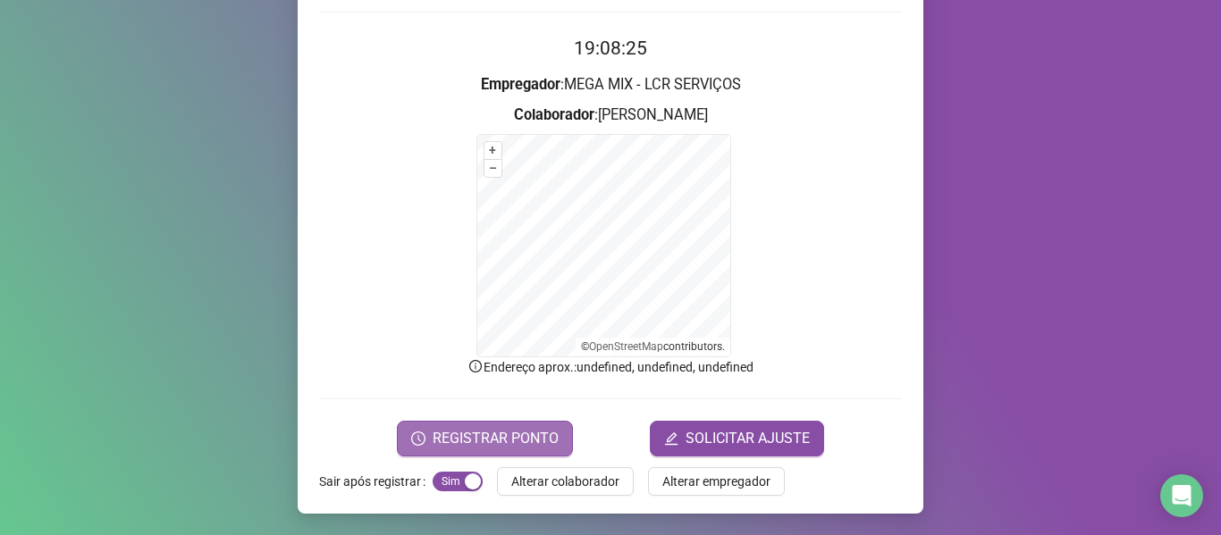
click at [448, 425] on button "REGISTRAR PONTO" at bounding box center [485, 439] width 176 height 36
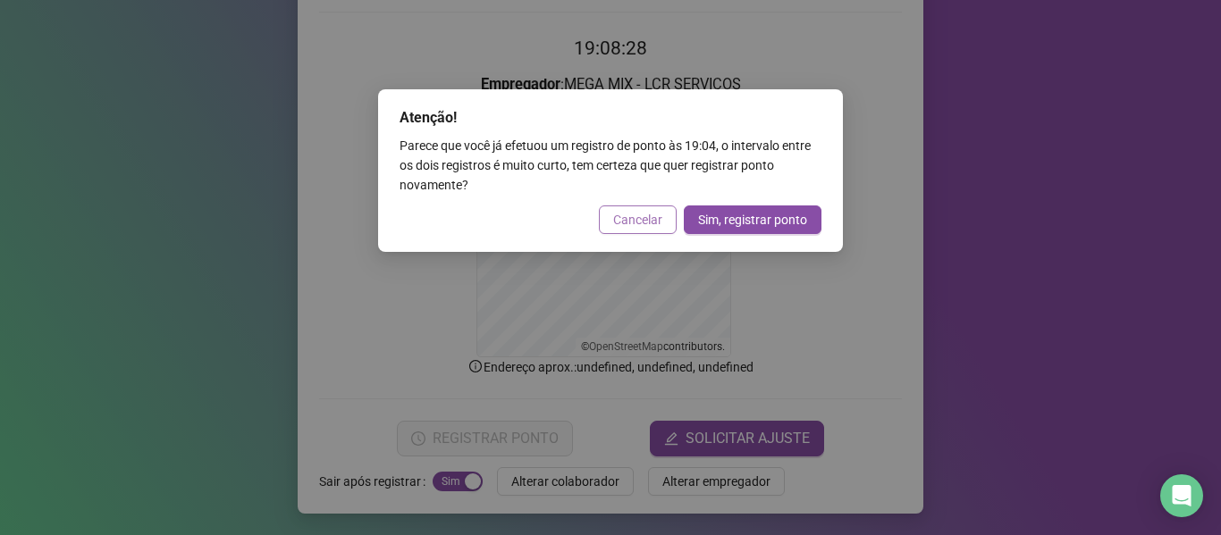
click at [645, 220] on span "Cancelar" at bounding box center [637, 220] width 49 height 20
